Goal: Navigation & Orientation: Find specific page/section

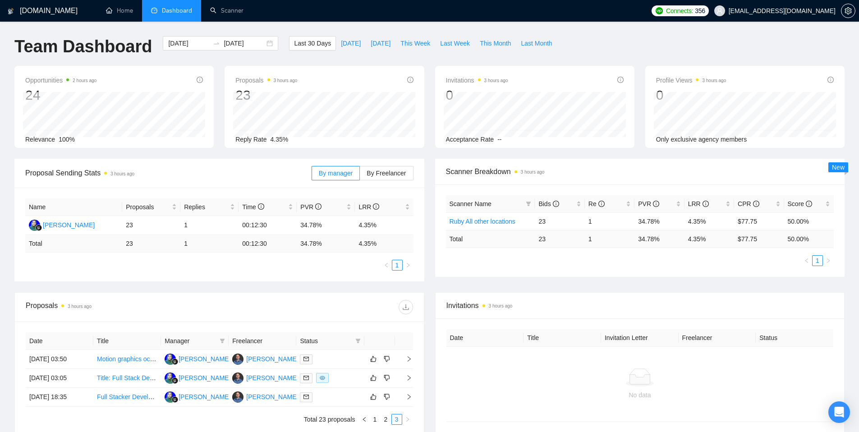
scroll to position [84, 0]
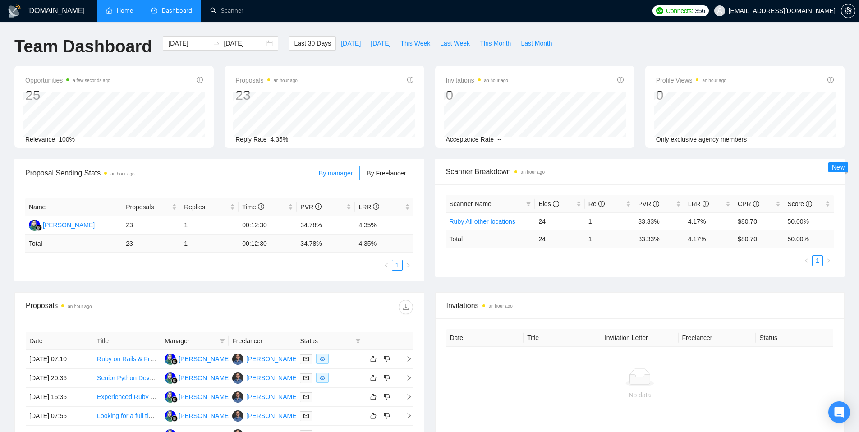
click at [123, 14] on link "Home" at bounding box center [119, 11] width 27 height 8
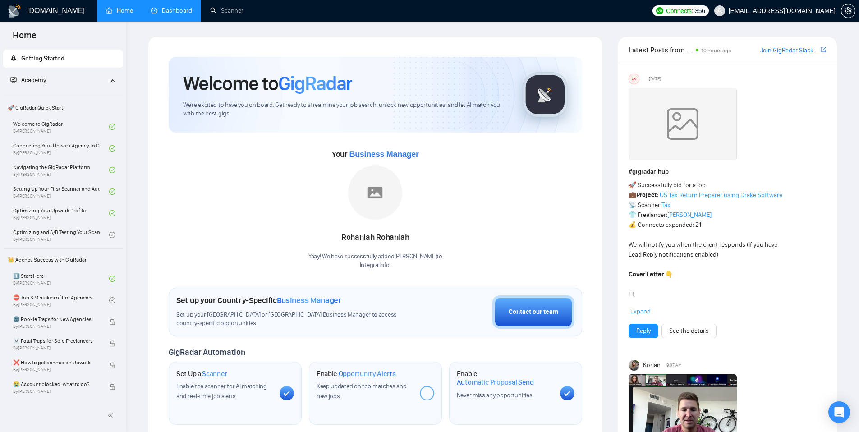
click at [182, 11] on link "Dashboard" at bounding box center [171, 11] width 41 height 8
